Goal: Task Accomplishment & Management: Use online tool/utility

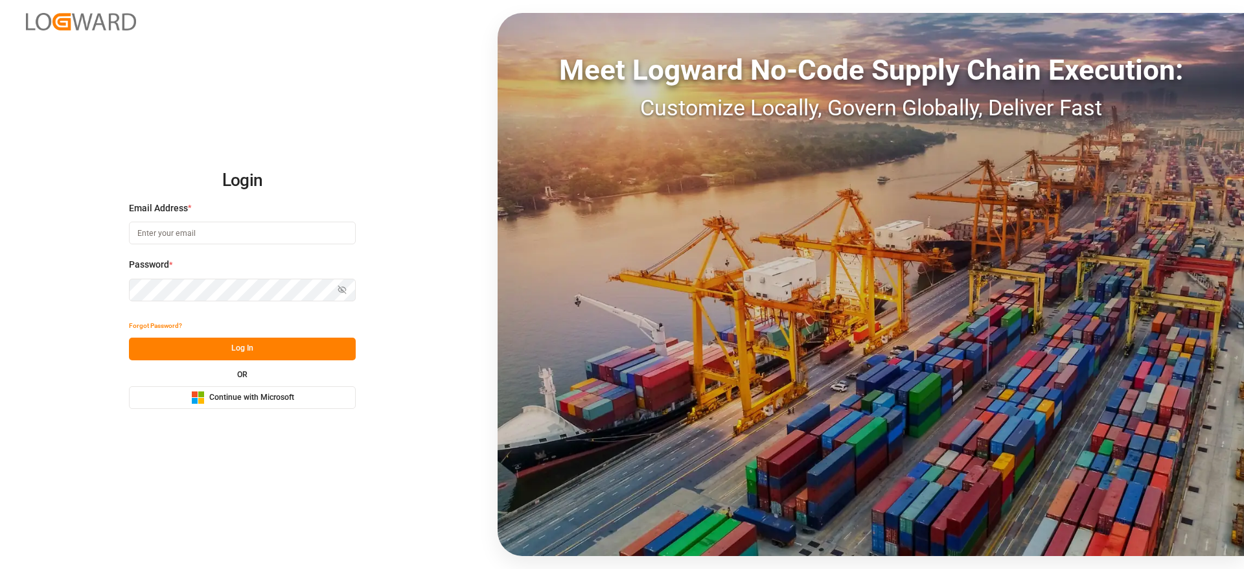
click at [256, 398] on span "Continue with Microsoft" at bounding box center [251, 398] width 85 height 12
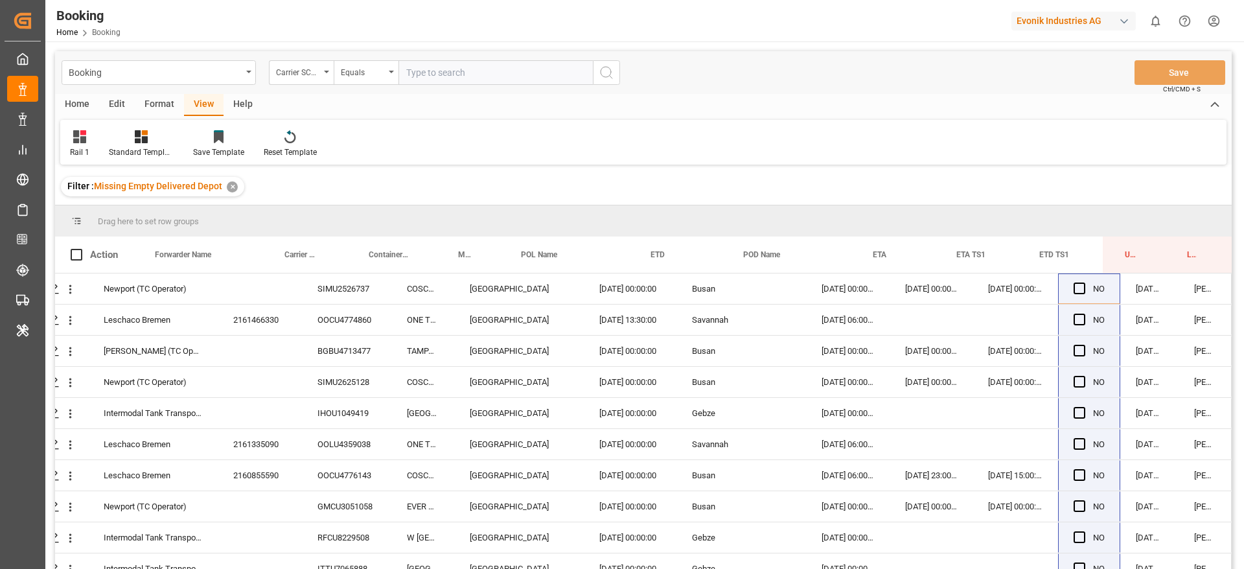
click at [229, 190] on div "✕" at bounding box center [232, 186] width 11 height 11
